Goal: Find specific page/section: Find specific page/section

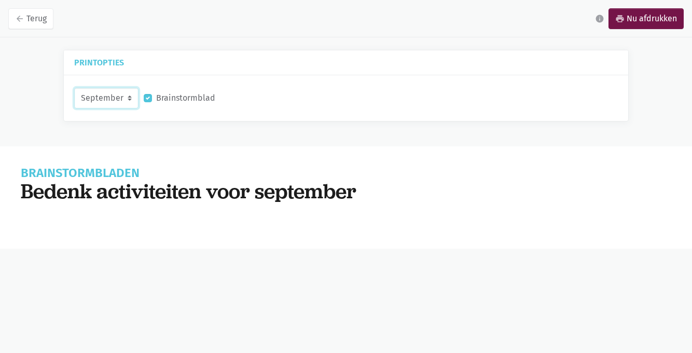
click at [129, 98] on select "September Oktober November December" at bounding box center [106, 98] width 64 height 21
click at [74, 88] on select "September Oktober November December" at bounding box center [106, 98] width 64 height 21
select select "9-2025"
